Goal: Transaction & Acquisition: Download file/media

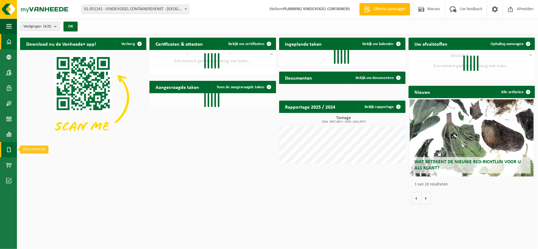
click at [10, 148] on span at bounding box center [9, 149] width 6 height 15
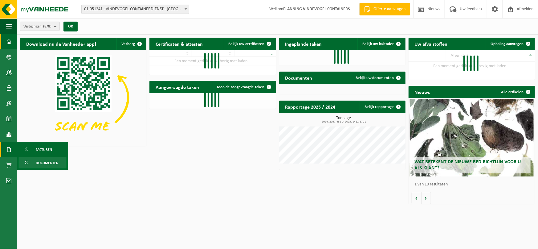
click at [39, 159] on span "Documenten" at bounding box center [47, 163] width 23 height 12
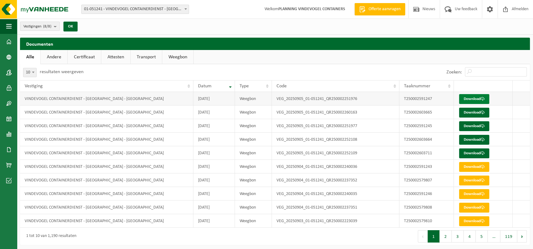
click at [473, 97] on link "Download" at bounding box center [474, 99] width 30 height 10
click at [466, 111] on link "Download" at bounding box center [474, 113] width 30 height 10
click at [478, 124] on link "Download" at bounding box center [474, 126] width 30 height 10
click at [474, 128] on link "Download" at bounding box center [474, 126] width 30 height 10
click at [476, 125] on link "Download" at bounding box center [474, 126] width 30 height 10
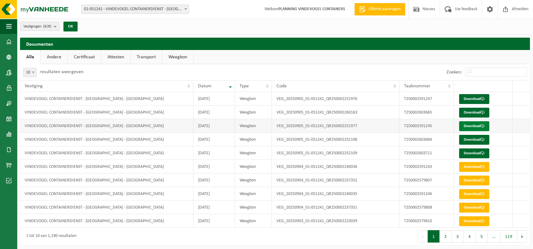
click at [476, 125] on link "Download" at bounding box center [474, 126] width 30 height 10
click at [472, 124] on link "Download" at bounding box center [474, 126] width 30 height 10
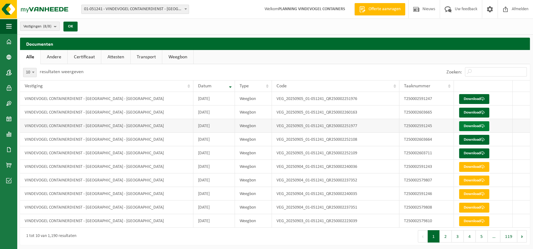
click at [472, 124] on link "Download" at bounding box center [474, 126] width 30 height 10
click at [474, 128] on link "Download" at bounding box center [474, 126] width 30 height 10
click at [477, 138] on link "Download" at bounding box center [474, 140] width 30 height 10
click at [477, 156] on link "Download" at bounding box center [474, 153] width 30 height 10
